Goal: Navigation & Orientation: Find specific page/section

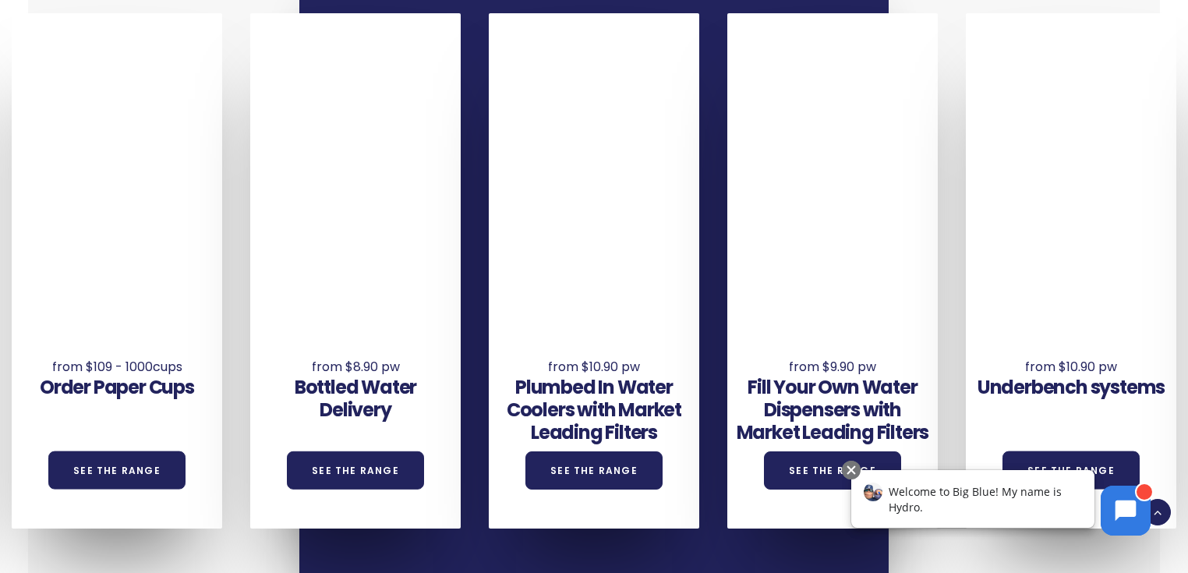
scroll to position [998, 0]
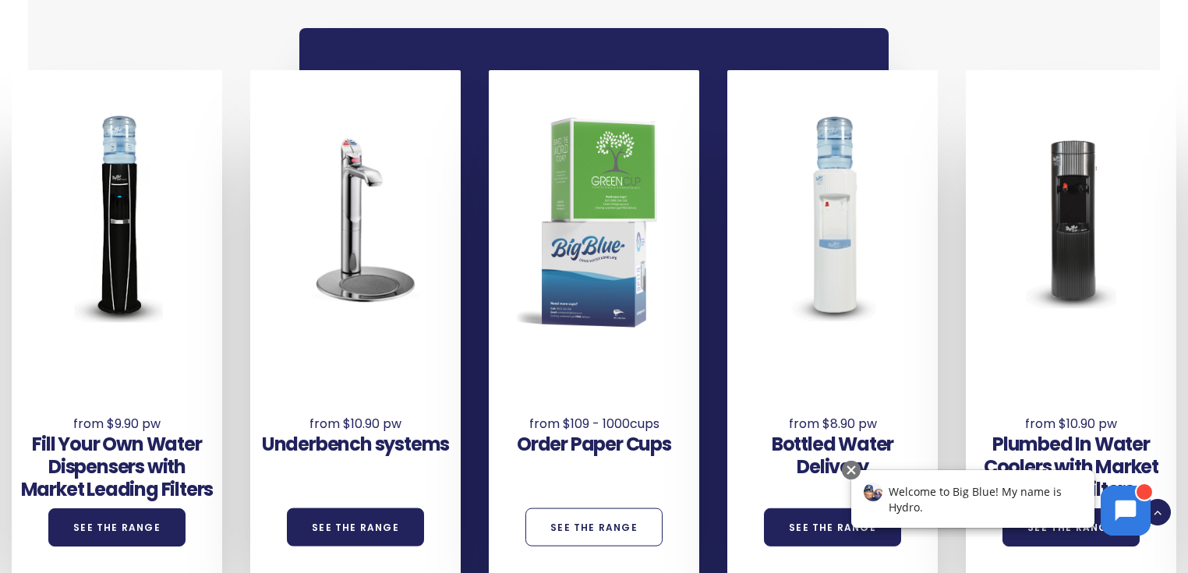
click at [589, 532] on link "See the Range" at bounding box center [593, 527] width 137 height 38
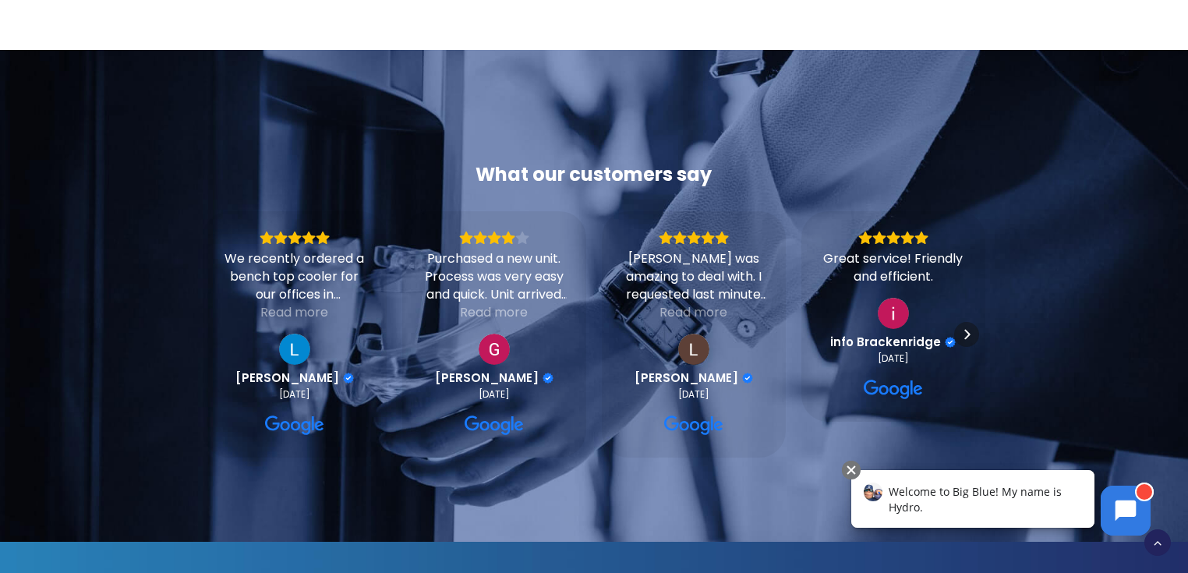
scroll to position [1684, 0]
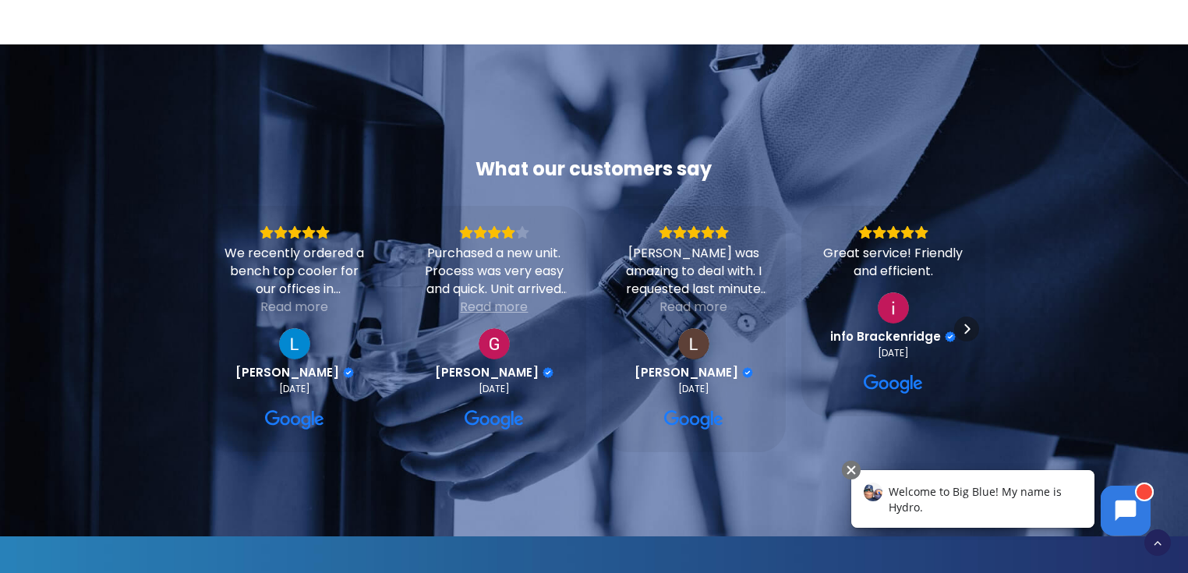
click at [511, 307] on div "Read more" at bounding box center [494, 307] width 68 height 18
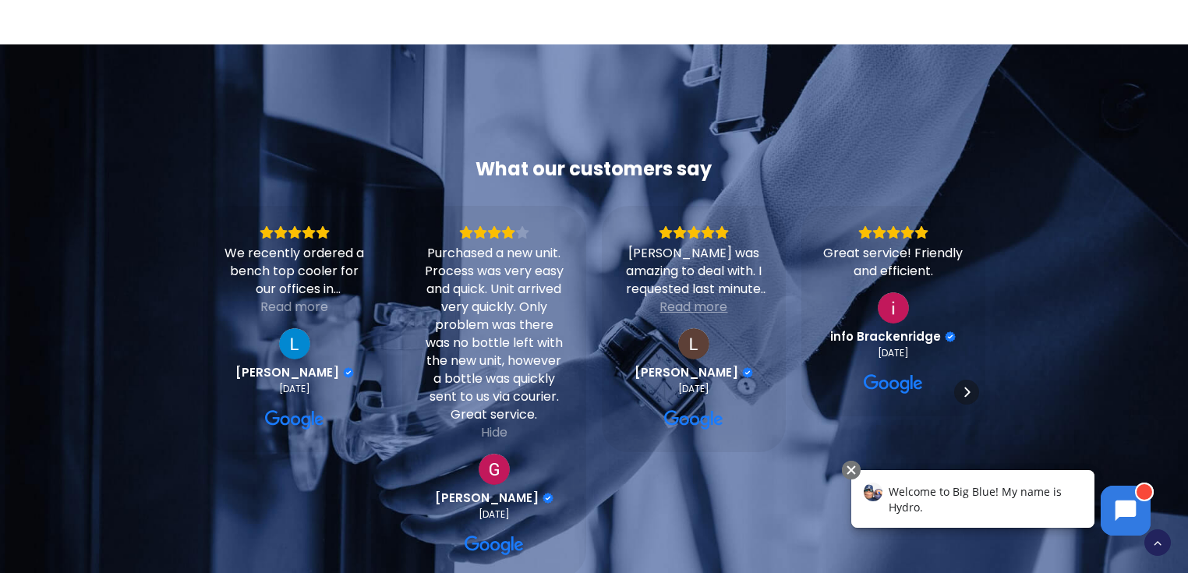
click at [684, 308] on div "Read more" at bounding box center [693, 307] width 68 height 18
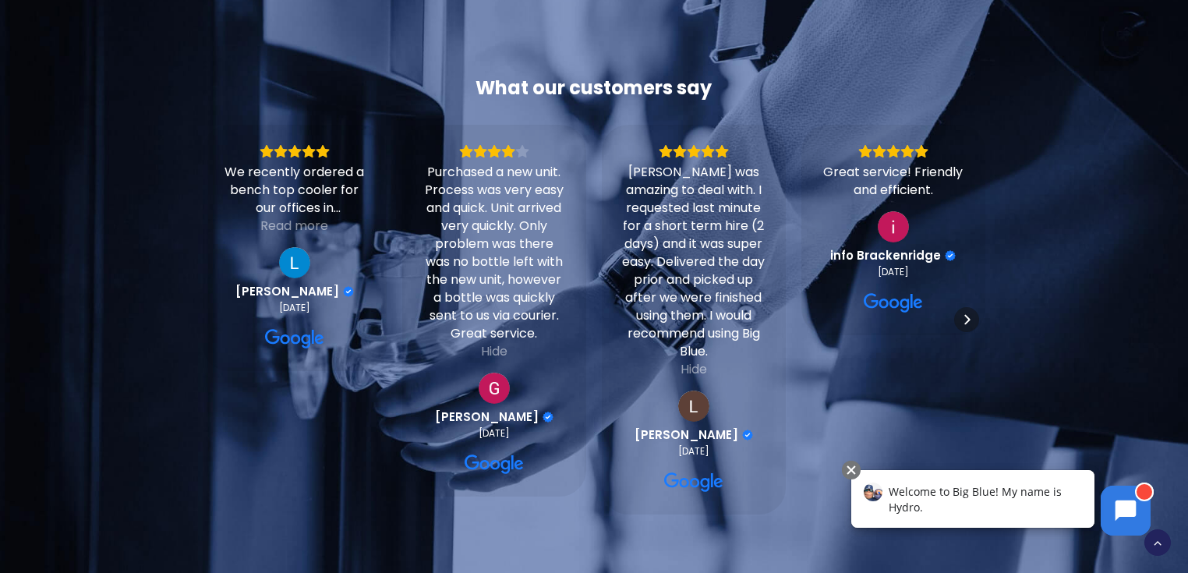
scroll to position [1746, 0]
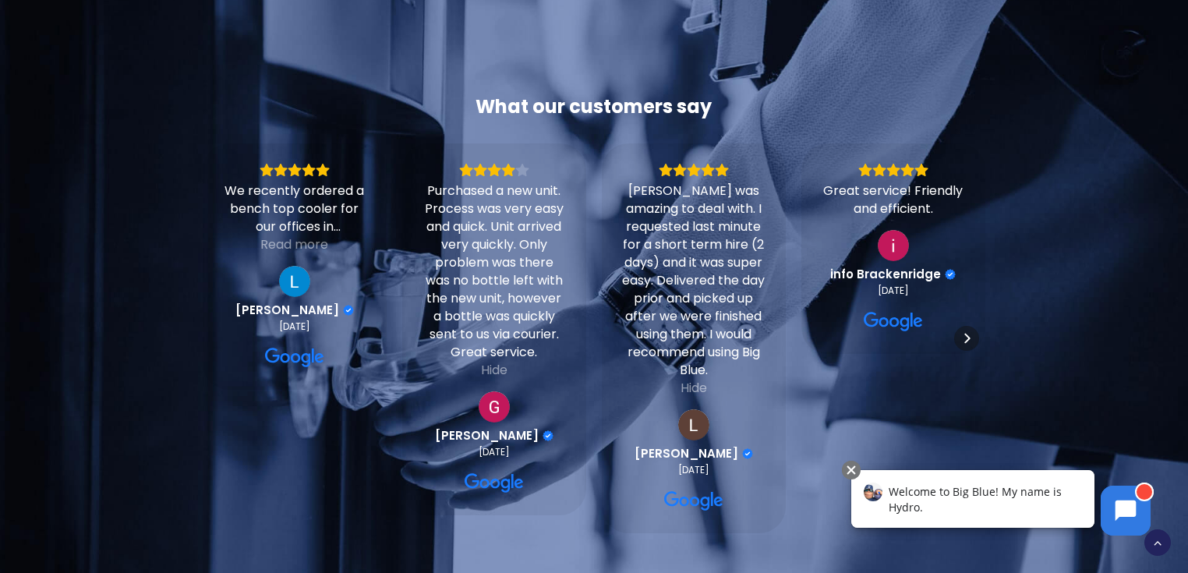
click at [175, 401] on div "What our customers say We recently ordered a bench top cooler for our offices i…" at bounding box center [580, 314] width 811 height 440
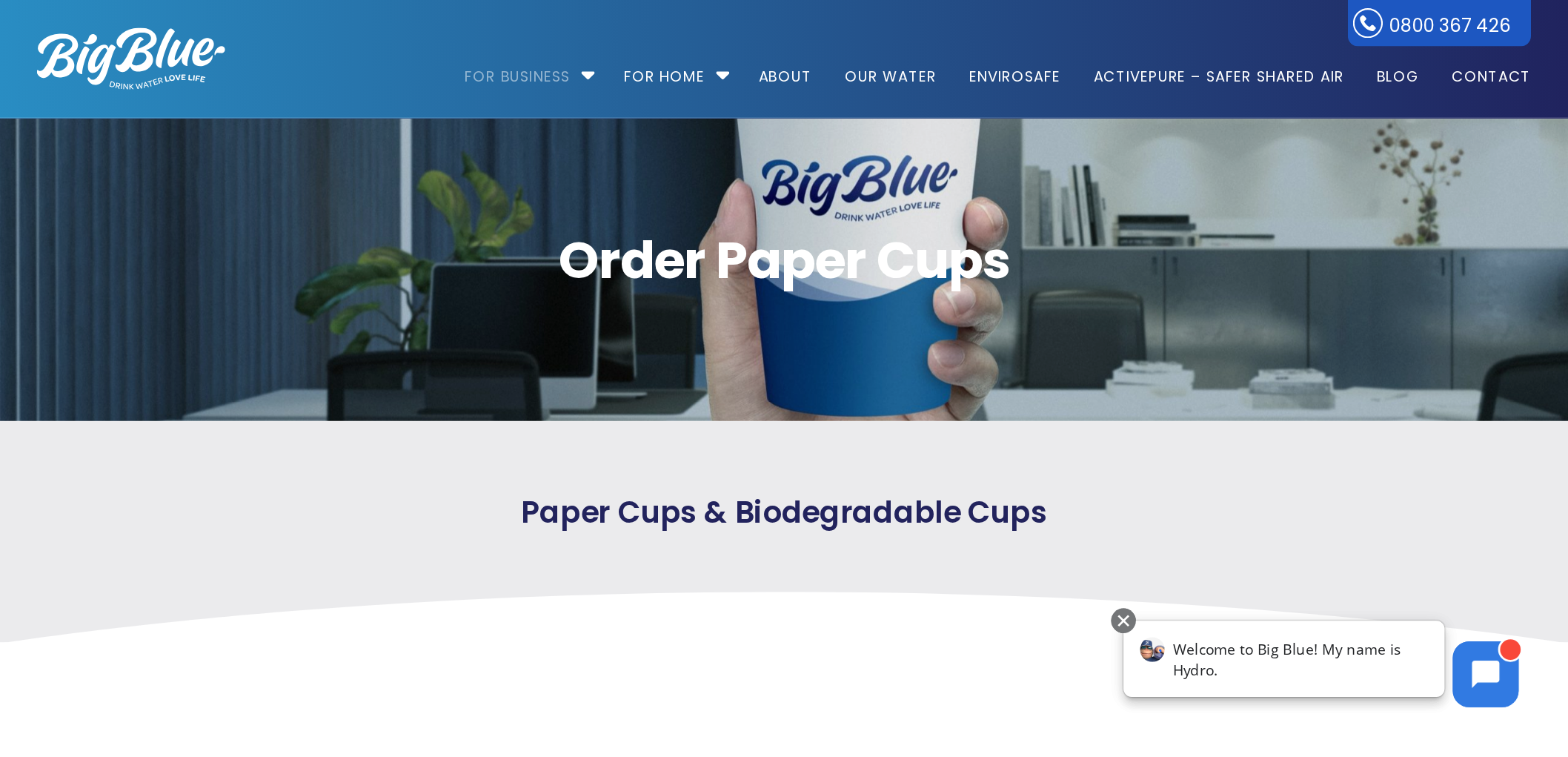
scroll to position [0, 0]
